Goal: Information Seeking & Learning: Check status

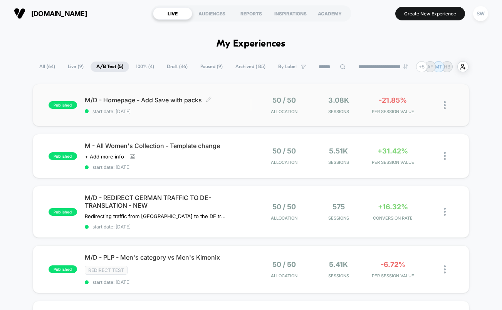
click at [233, 106] on div "M/D - Homepage - Add Save with packs Click to edit experience details Click to …" at bounding box center [168, 105] width 166 height 18
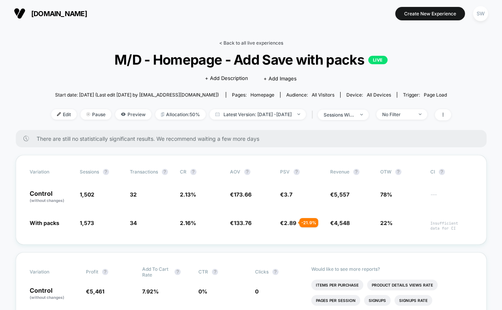
click at [257, 43] on link "< Back to all live experiences" at bounding box center [251, 43] width 64 height 6
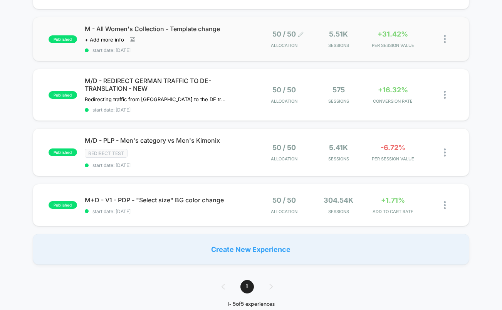
scroll to position [125, 0]
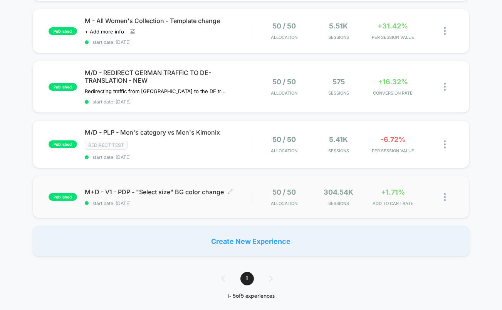
click at [239, 201] on span "start date: [DATE]" at bounding box center [168, 204] width 166 height 6
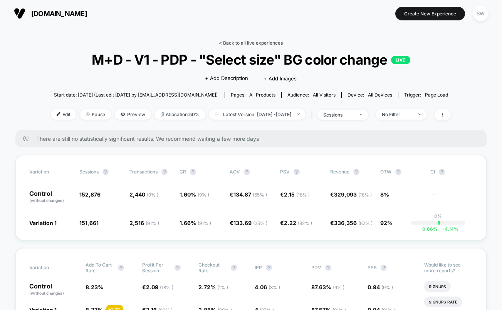
click at [242, 44] on link "< Back to all live experiences" at bounding box center [251, 43] width 64 height 6
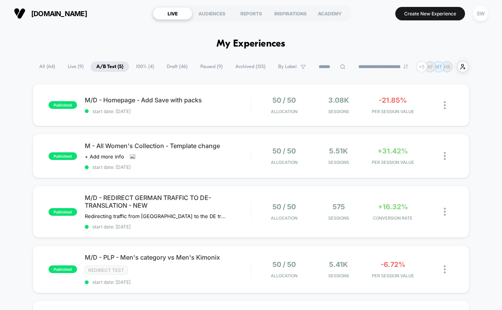
click at [141, 67] on span "100% ( 4 )" at bounding box center [145, 67] width 30 height 10
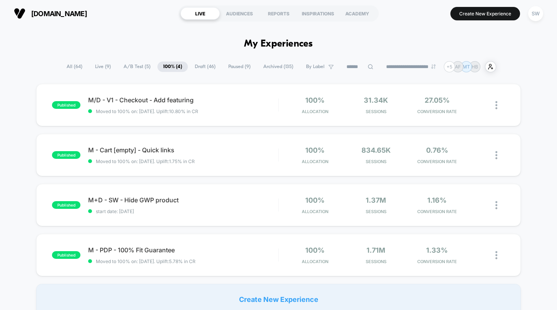
click at [134, 65] on span "A/B Test ( 5 )" at bounding box center [137, 67] width 39 height 10
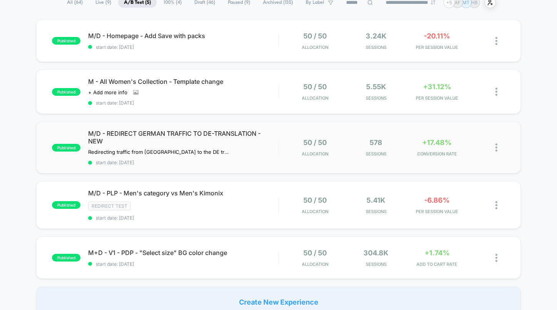
scroll to position [65, 0]
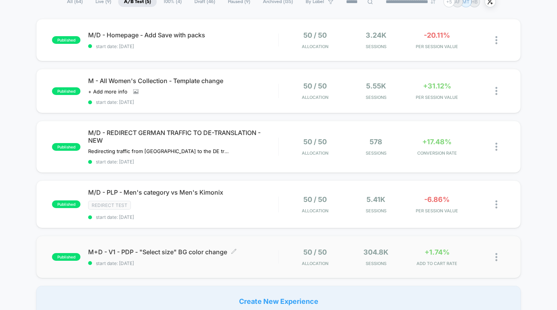
click at [266, 253] on span "M+D - V1 - PDP - "Select size" BG color change Click to edit experience details" at bounding box center [183, 252] width 190 height 8
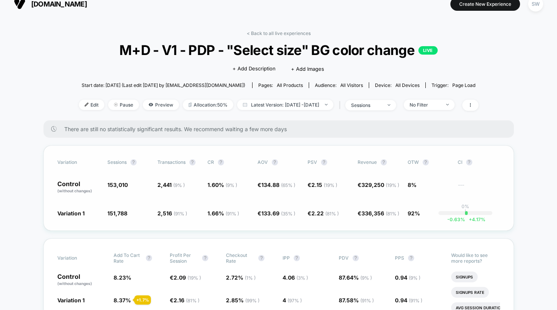
scroll to position [11, 0]
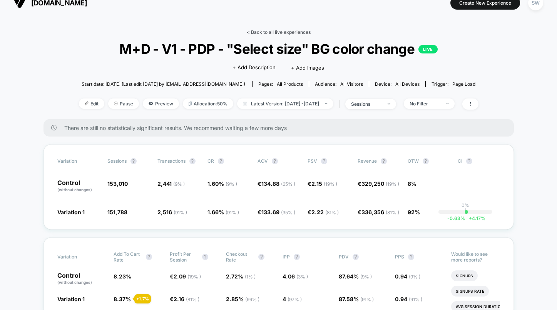
click at [271, 32] on link "< Back to all live experiences" at bounding box center [279, 32] width 64 height 6
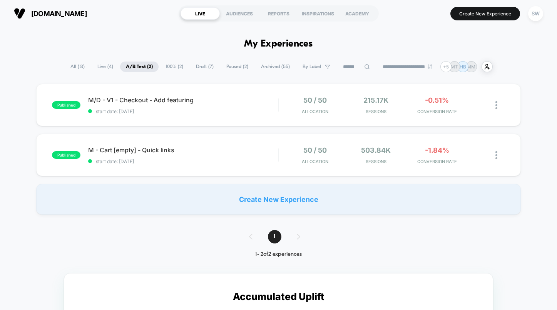
click at [175, 69] on span "100% ( 2 )" at bounding box center [174, 67] width 29 height 10
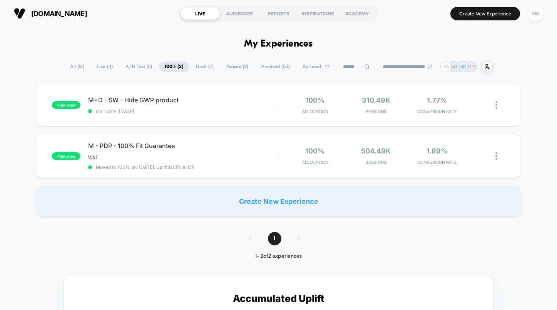
click at [226, 66] on span "Paused ( 2 )" at bounding box center [237, 67] width 33 height 10
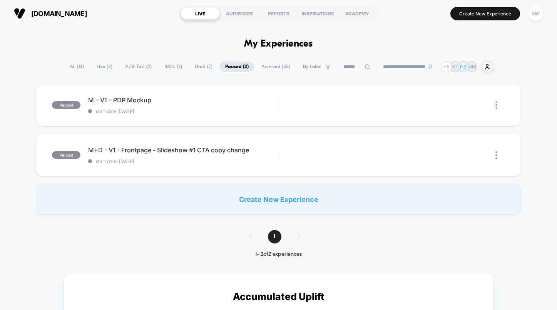
click at [141, 65] on span "A/B Test ( 2 )" at bounding box center [138, 67] width 38 height 10
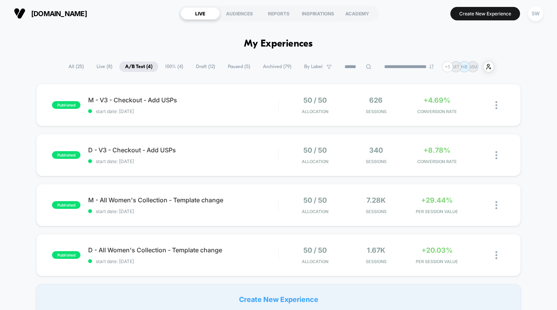
click at [225, 66] on span "Paused ( 5 )" at bounding box center [239, 67] width 34 height 10
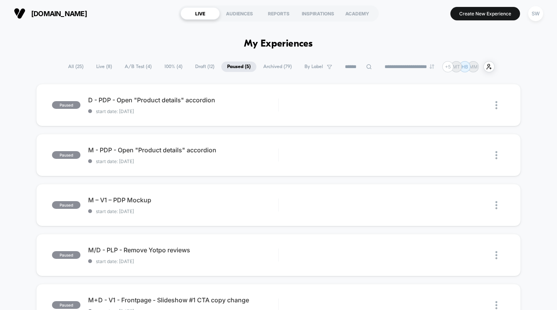
click at [170, 65] on span "100% ( 4 )" at bounding box center [174, 67] width 30 height 10
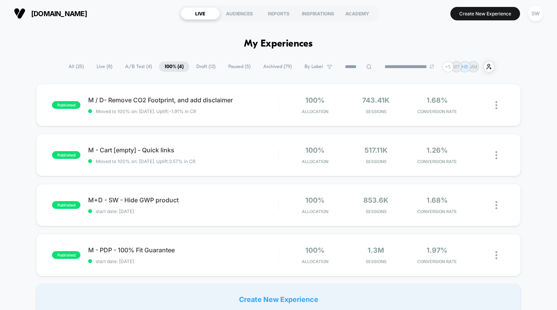
click at [136, 64] on span "A/B Test ( 4 )" at bounding box center [138, 67] width 39 height 10
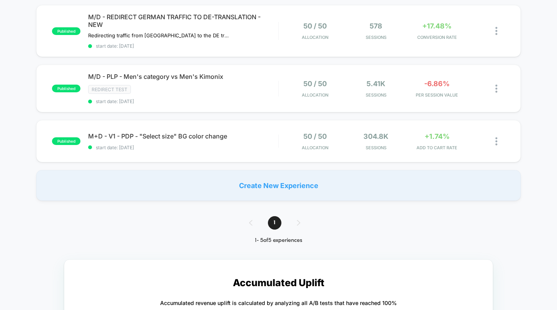
scroll to position [180, 0]
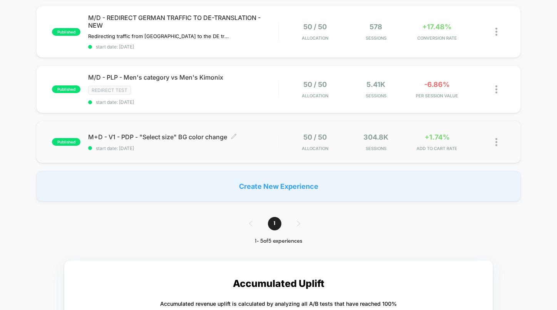
click at [273, 146] on span "start date: [DATE]" at bounding box center [183, 149] width 190 height 6
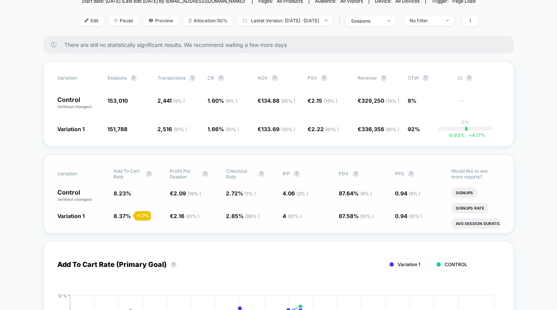
scroll to position [122, 0]
